Goal: Information Seeking & Learning: Learn about a topic

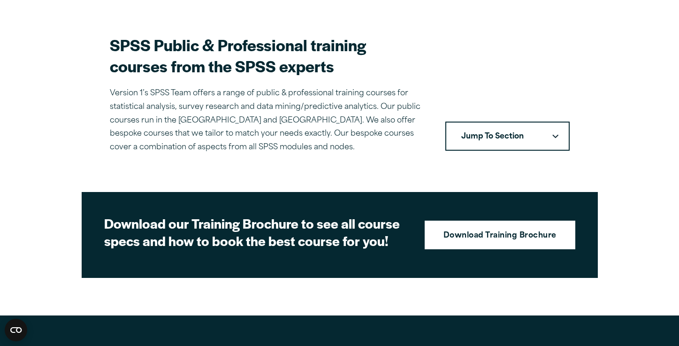
scroll to position [282, 0]
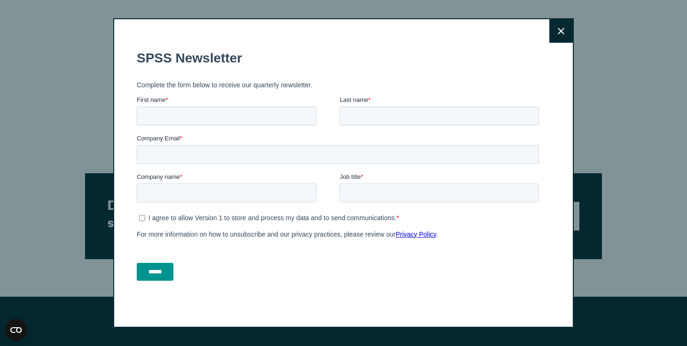
click at [562, 35] on button "Close" at bounding box center [560, 30] width 23 height 23
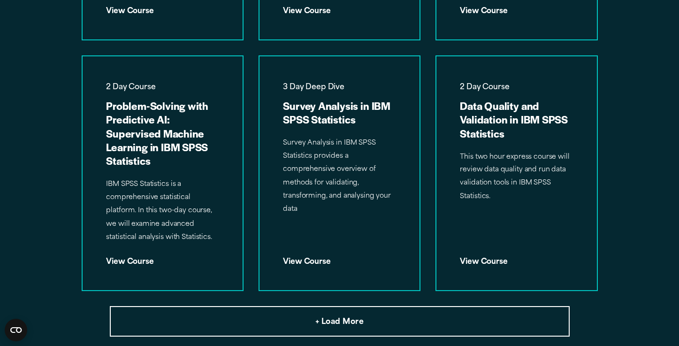
scroll to position [1165, 0]
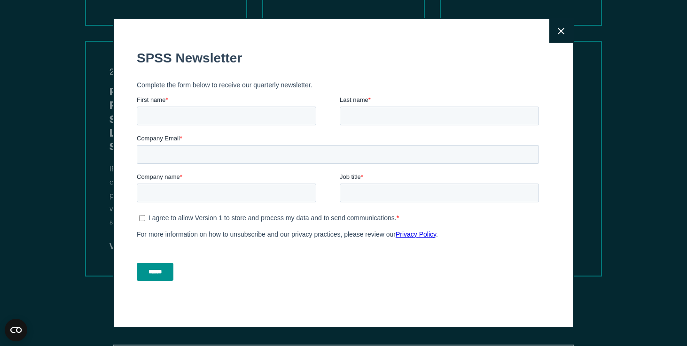
click at [557, 30] on icon at bounding box center [560, 31] width 7 height 7
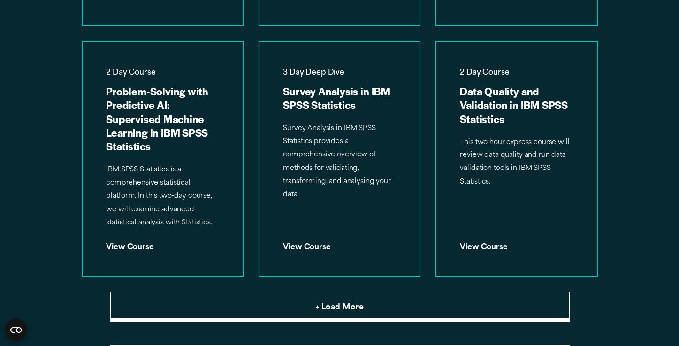
click at [312, 313] on button "+ Load More" at bounding box center [340, 307] width 460 height 31
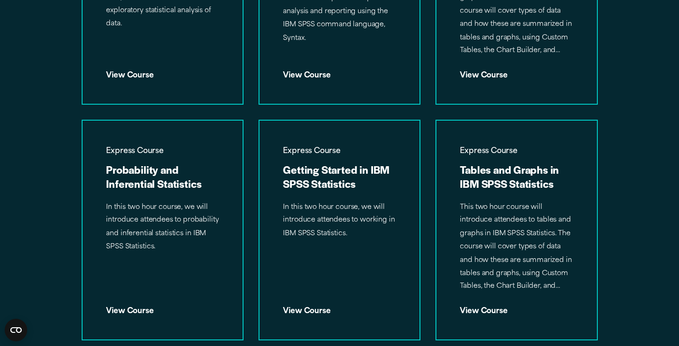
scroll to position [1841, 0]
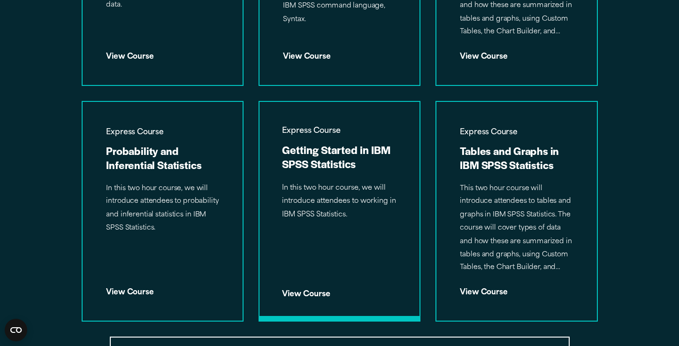
click at [315, 169] on h3 "Getting Started in IBM SPSS Statistics" at bounding box center [339, 157] width 115 height 28
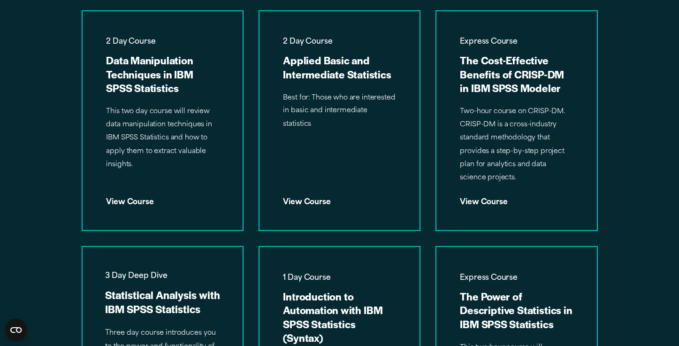
scroll to position [1446, 0]
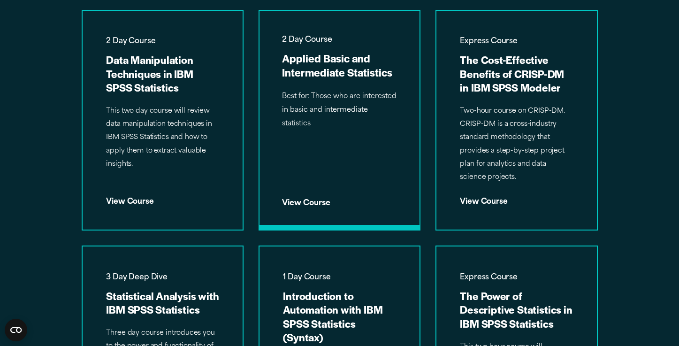
click at [344, 81] on div "2 Day Course Applied Basic and Intermediate Statistics Best for: Those who are …" at bounding box center [340, 120] width 160 height 219
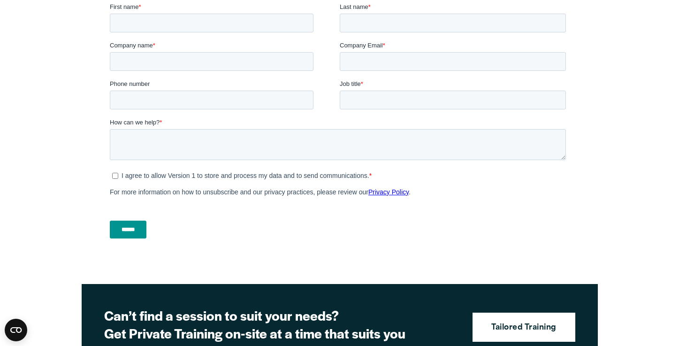
scroll to position [883, 0]
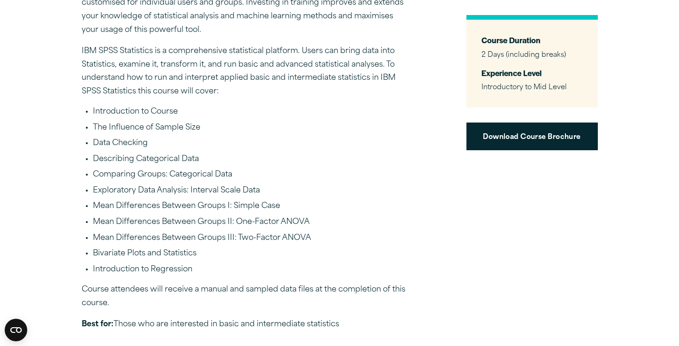
scroll to position [301, 0]
